Goal: Check status

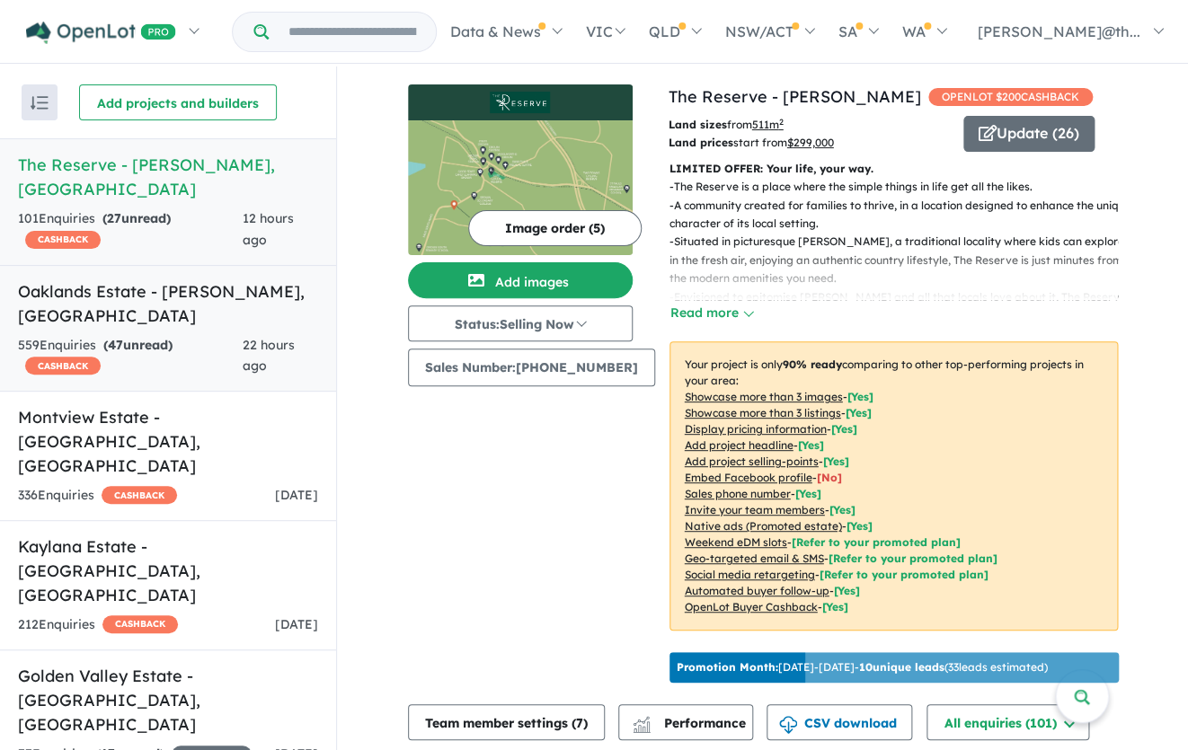
click at [228, 279] on h5 "Oaklands Estate - Bonnie Brook , VIC" at bounding box center [168, 303] width 300 height 49
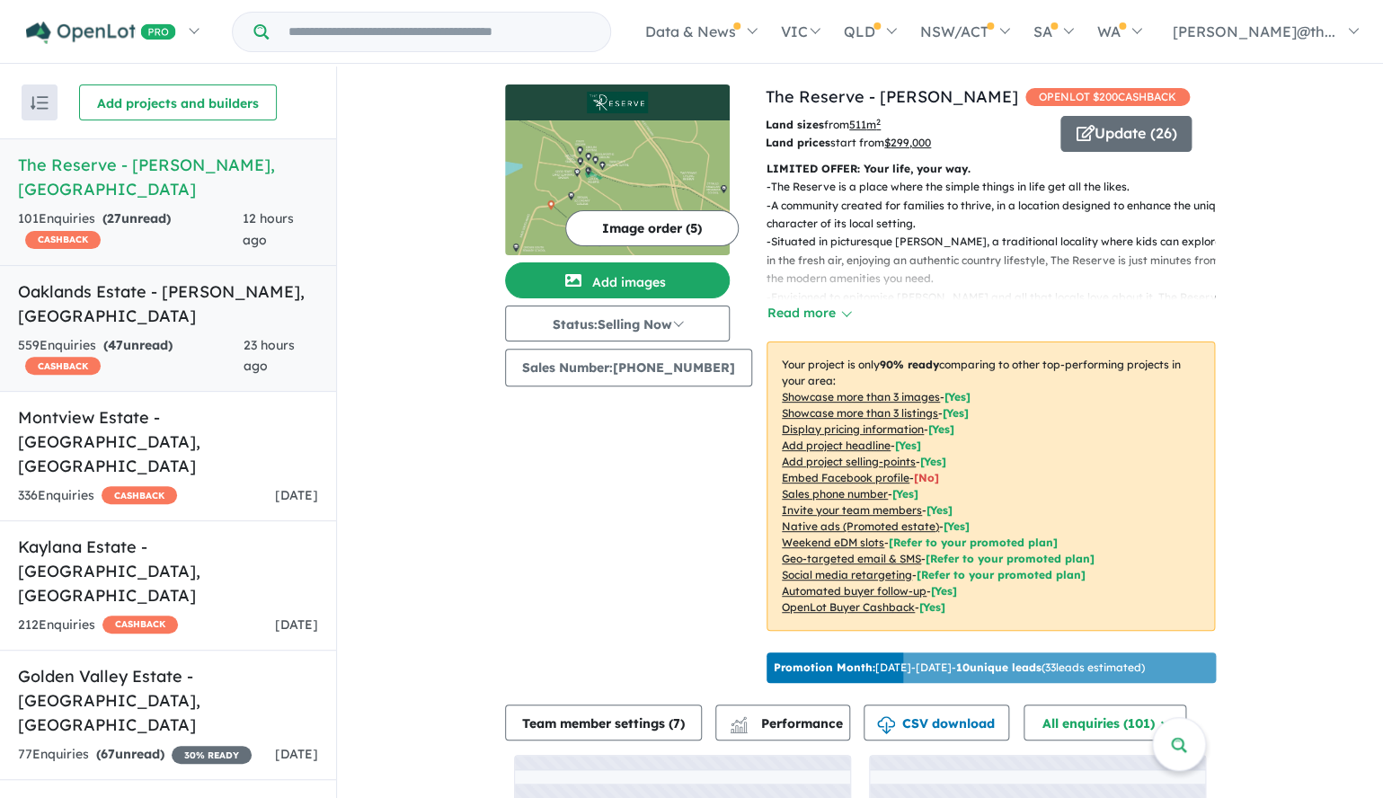
click at [220, 335] on div "559 Enquir ies ( 47 unread) CASHBACK" at bounding box center [130, 356] width 225 height 43
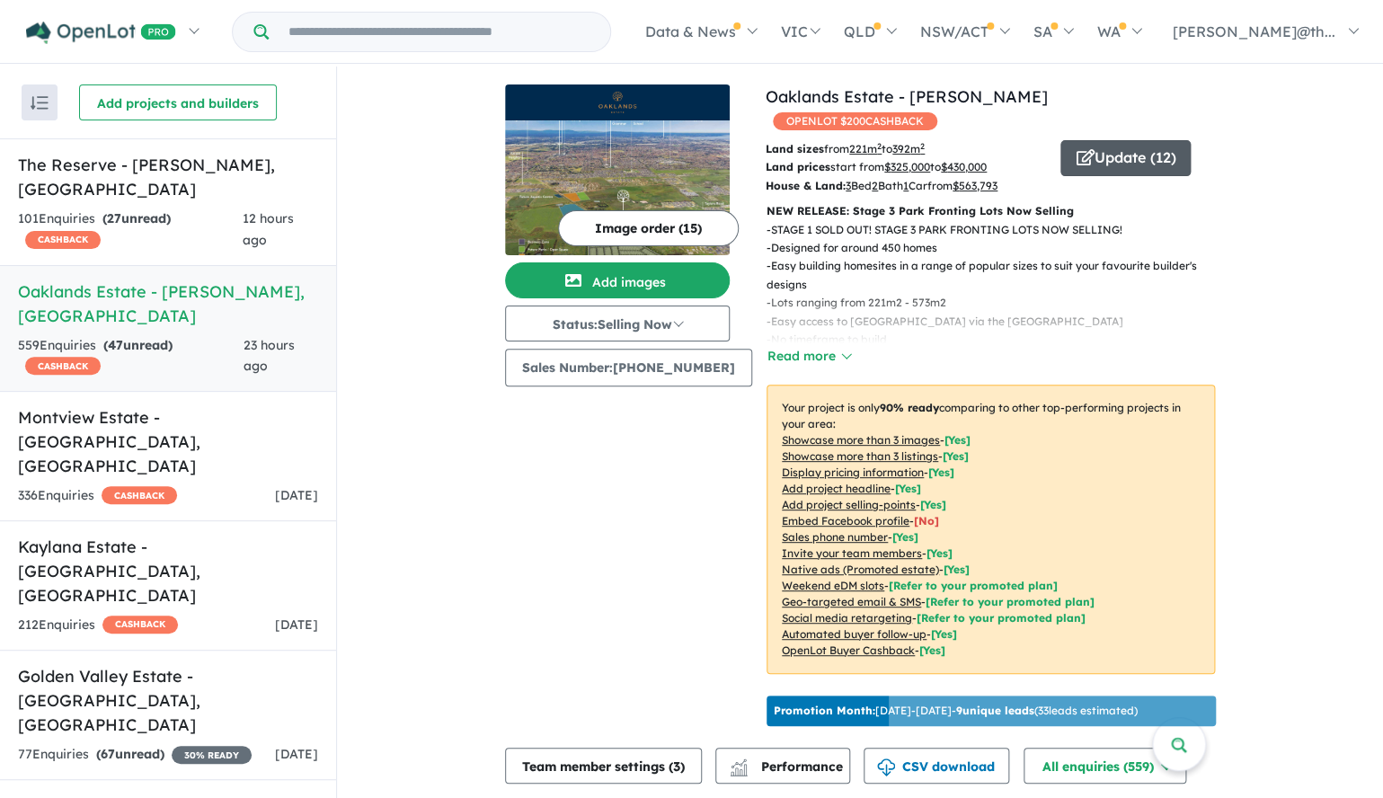
click at [1116, 145] on button "Update ( 12 )" at bounding box center [1125, 158] width 130 height 36
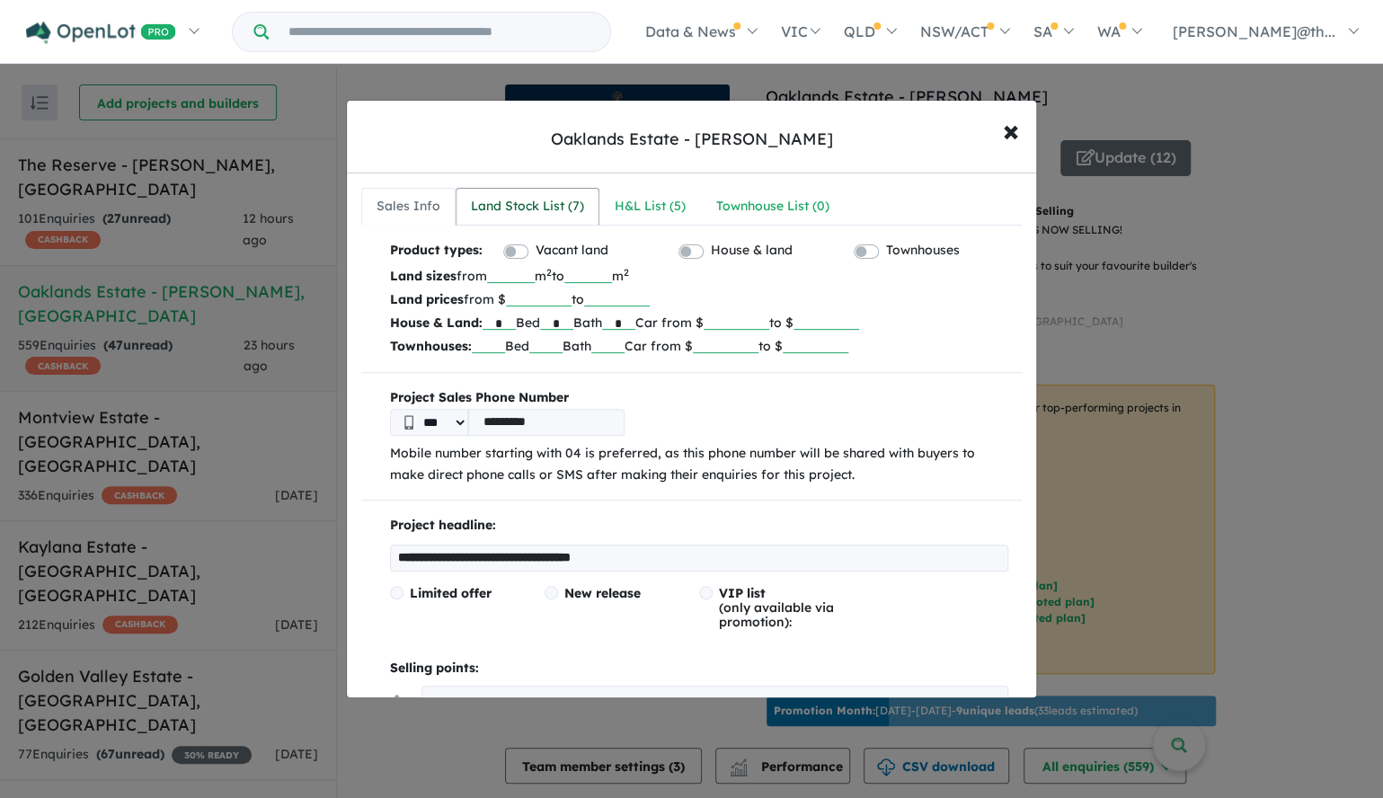
click at [563, 213] on div "Land Stock List ( 7 )" at bounding box center [527, 207] width 113 height 22
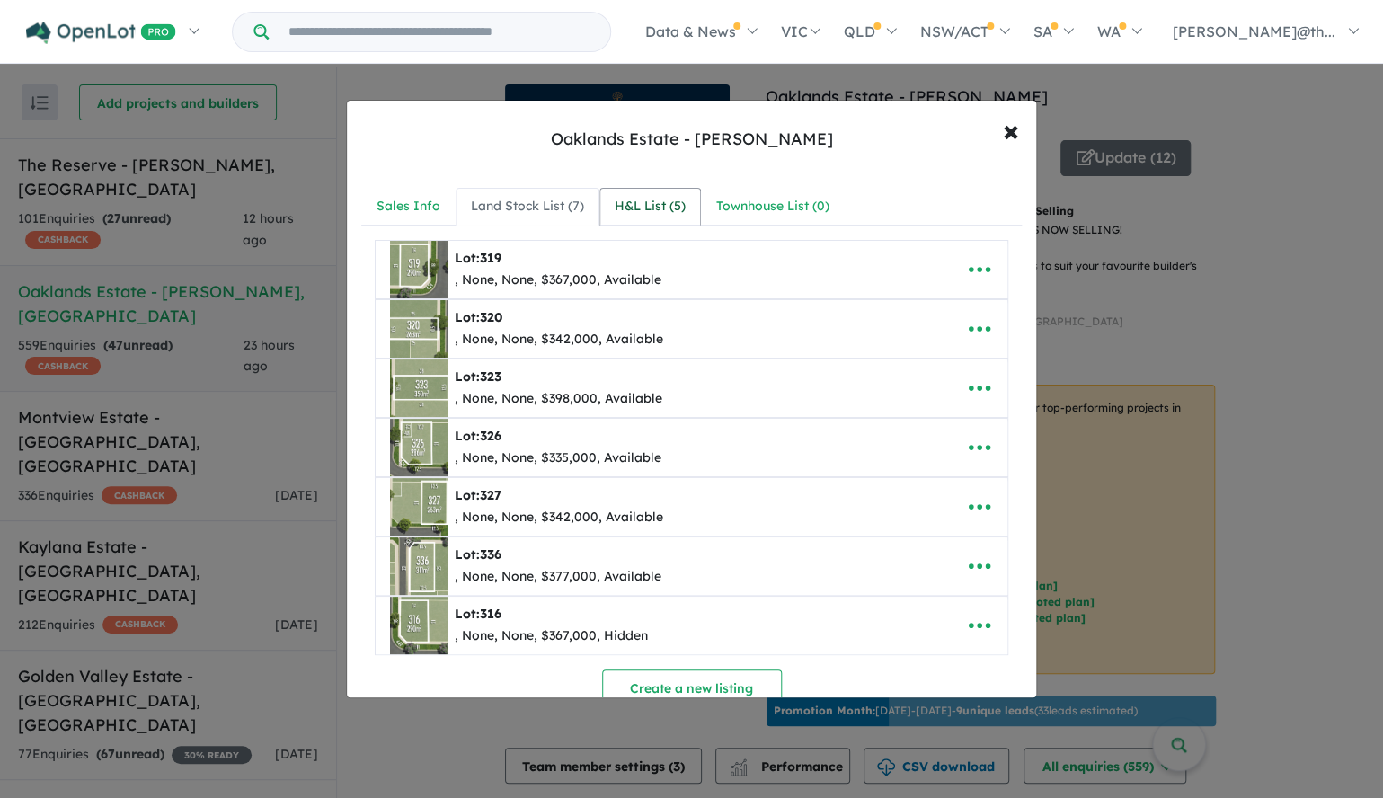
click at [678, 203] on div "H&L List ( 5 )" at bounding box center [649, 207] width 71 height 22
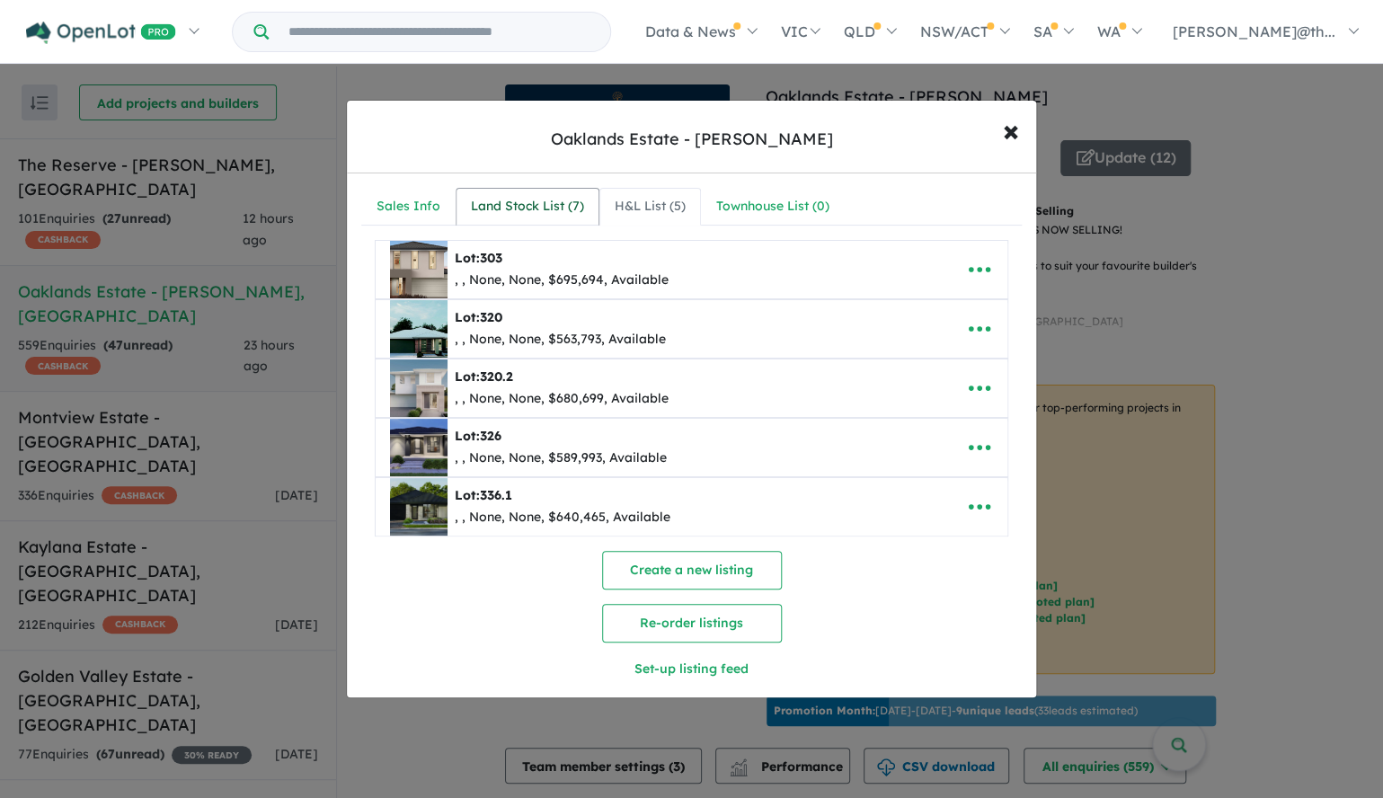
click at [561, 198] on div "Land Stock List ( 7 )" at bounding box center [527, 207] width 113 height 22
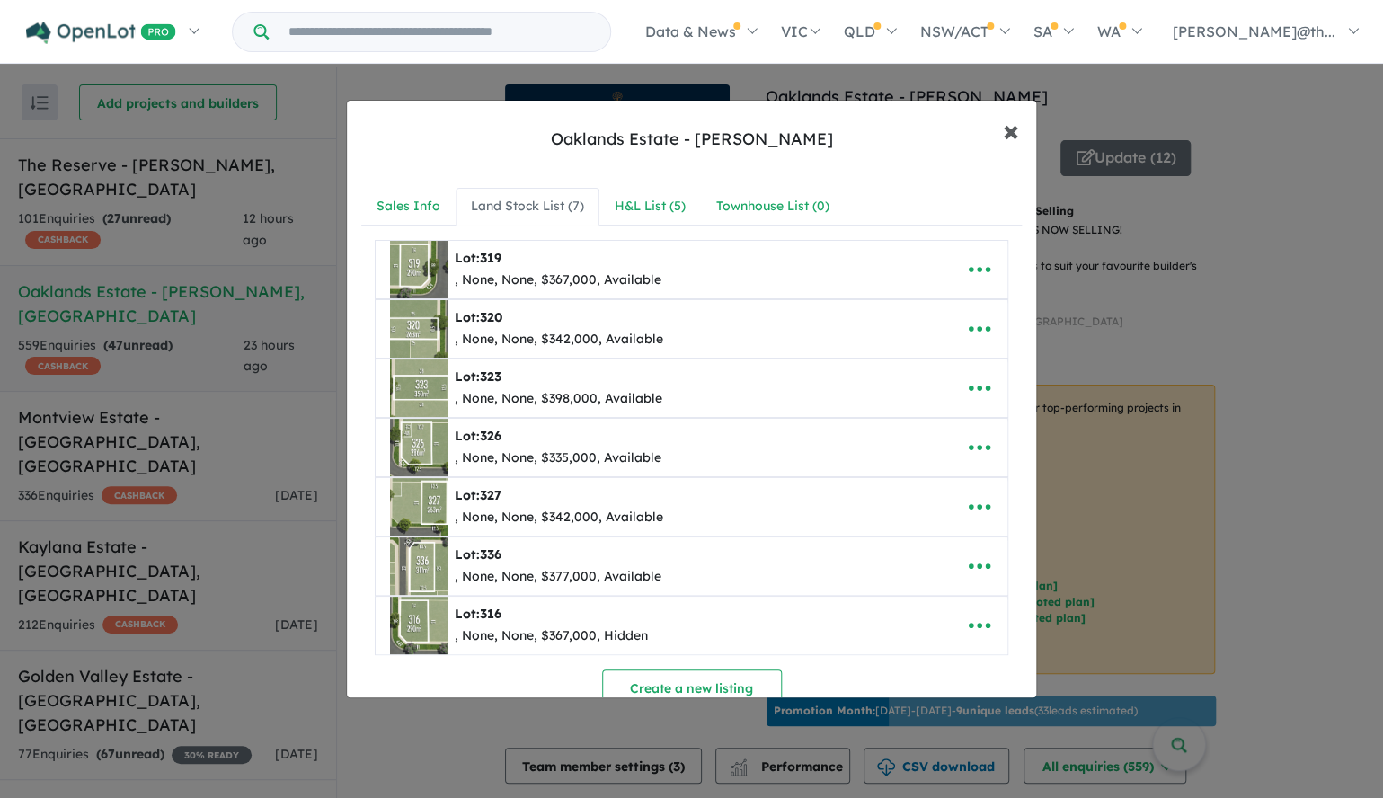
click at [1012, 136] on span "×" at bounding box center [1010, 129] width 16 height 39
